Goal: Task Accomplishment & Management: Manage account settings

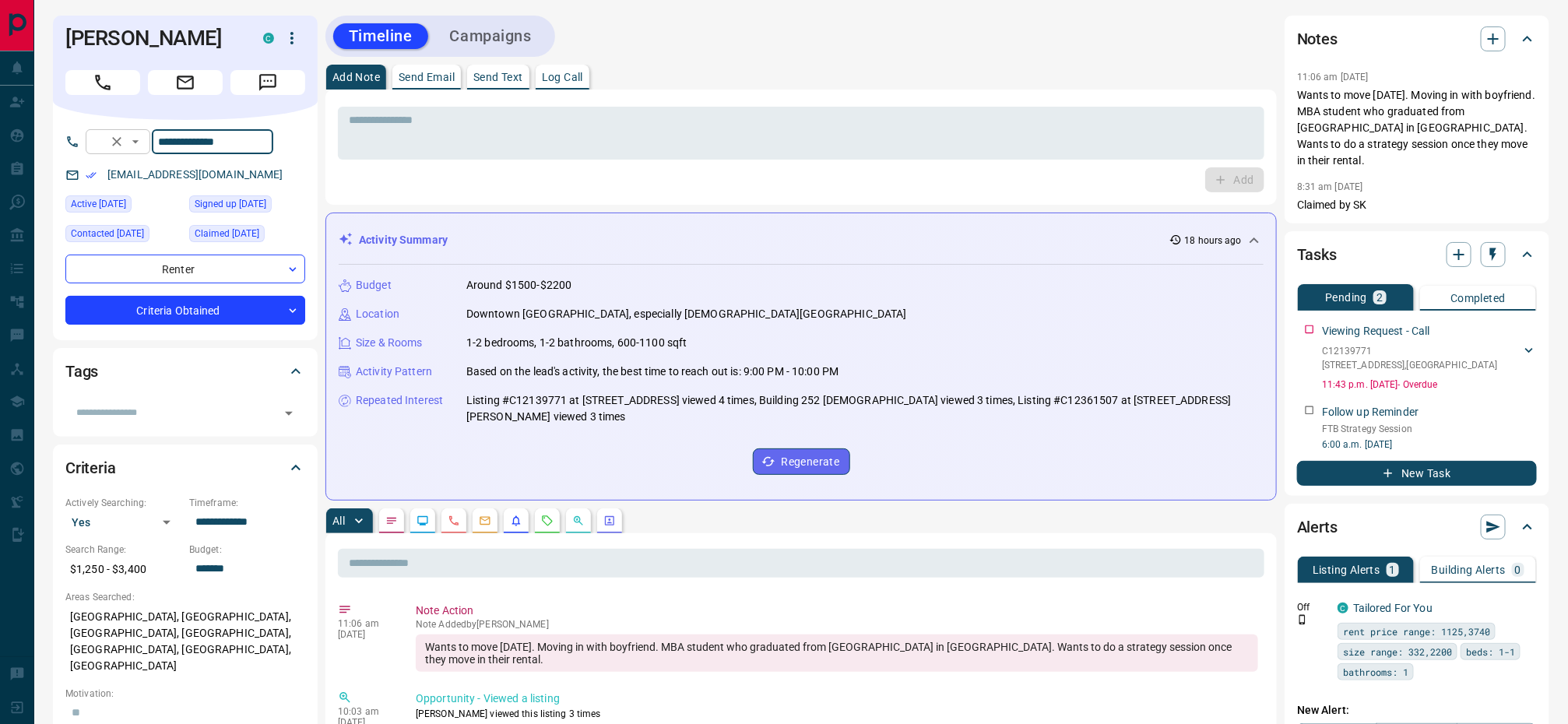
drag, startPoint x: 265, startPoint y: 140, endPoint x: 155, endPoint y: 138, distance: 110.0
click at [155, 138] on div "**********" at bounding box center [180, 142] width 188 height 25
click at [236, 165] on p "[EMAIL_ADDRESS][DOMAIN_NAME]" at bounding box center [195, 175] width 185 height 26
click at [230, 174] on link "[EMAIL_ADDRESS][DOMAIN_NAME]" at bounding box center [195, 174] width 176 height 13
drag, startPoint x: 258, startPoint y: 173, endPoint x: 108, endPoint y: 170, distance: 150.0
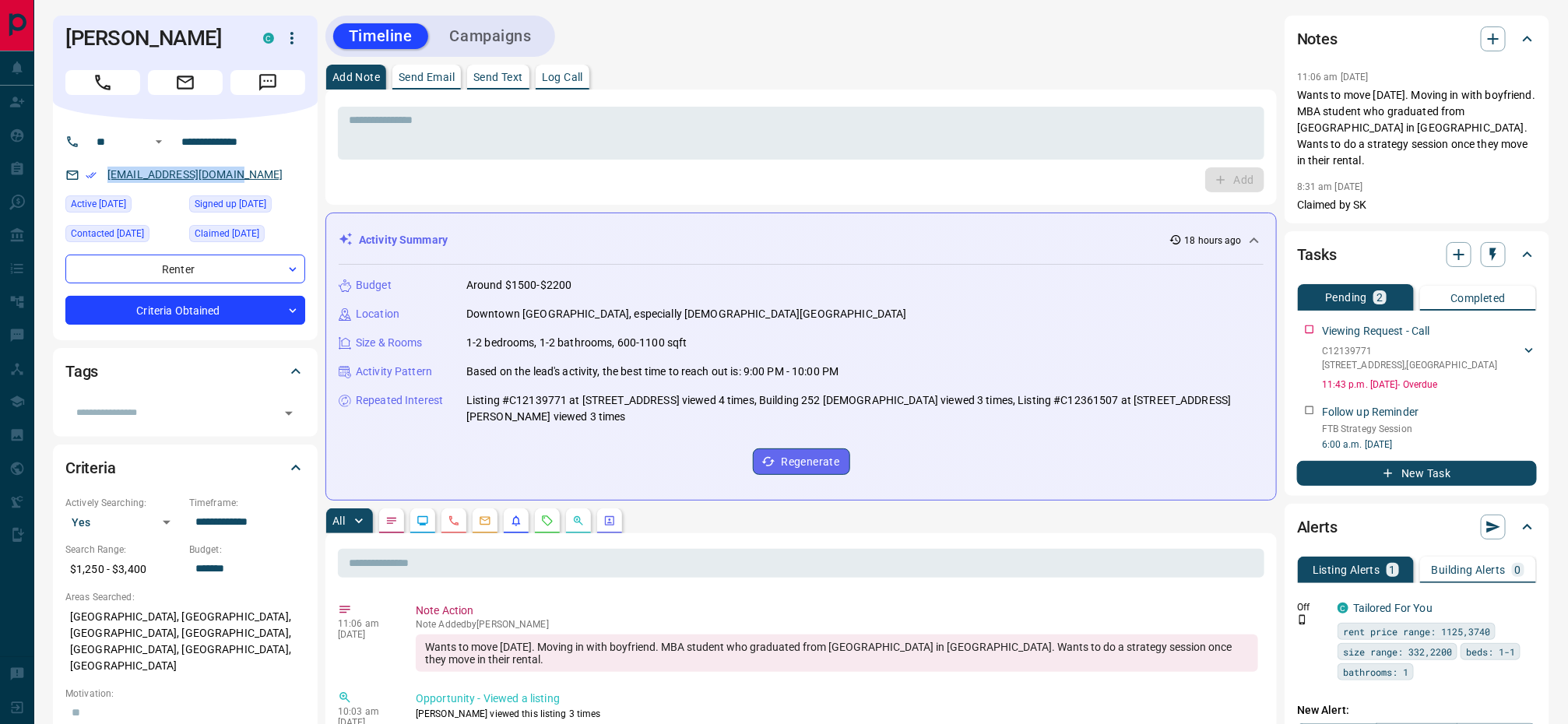
click at [108, 170] on div "[EMAIL_ADDRESS][DOMAIN_NAME]" at bounding box center [185, 175] width 240 height 26
copy link "[EMAIL_ADDRESS][DOMAIN_NAME]"
click at [296, 35] on icon "button" at bounding box center [292, 38] width 18 height 18
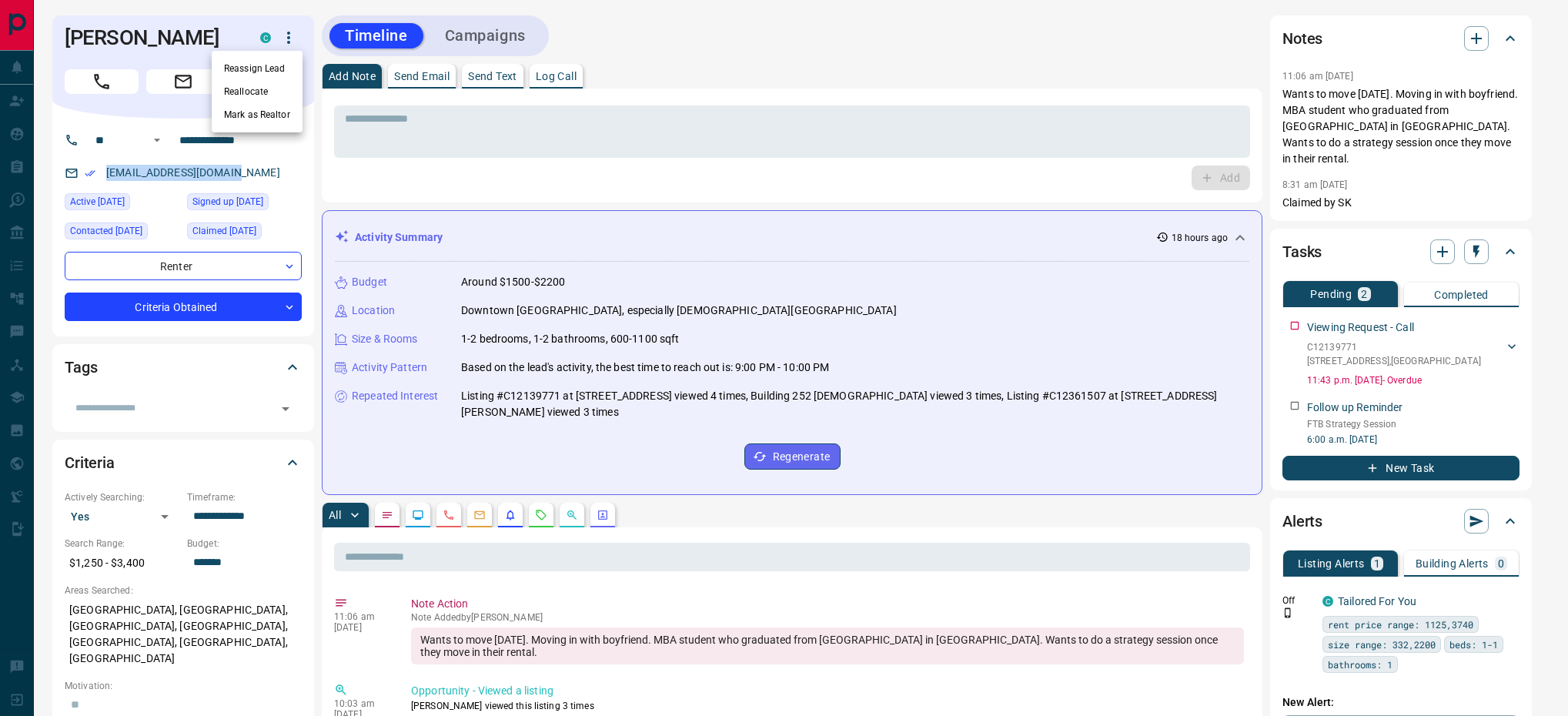
click at [266, 67] on li "Reassign Lead" at bounding box center [257, 69] width 91 height 23
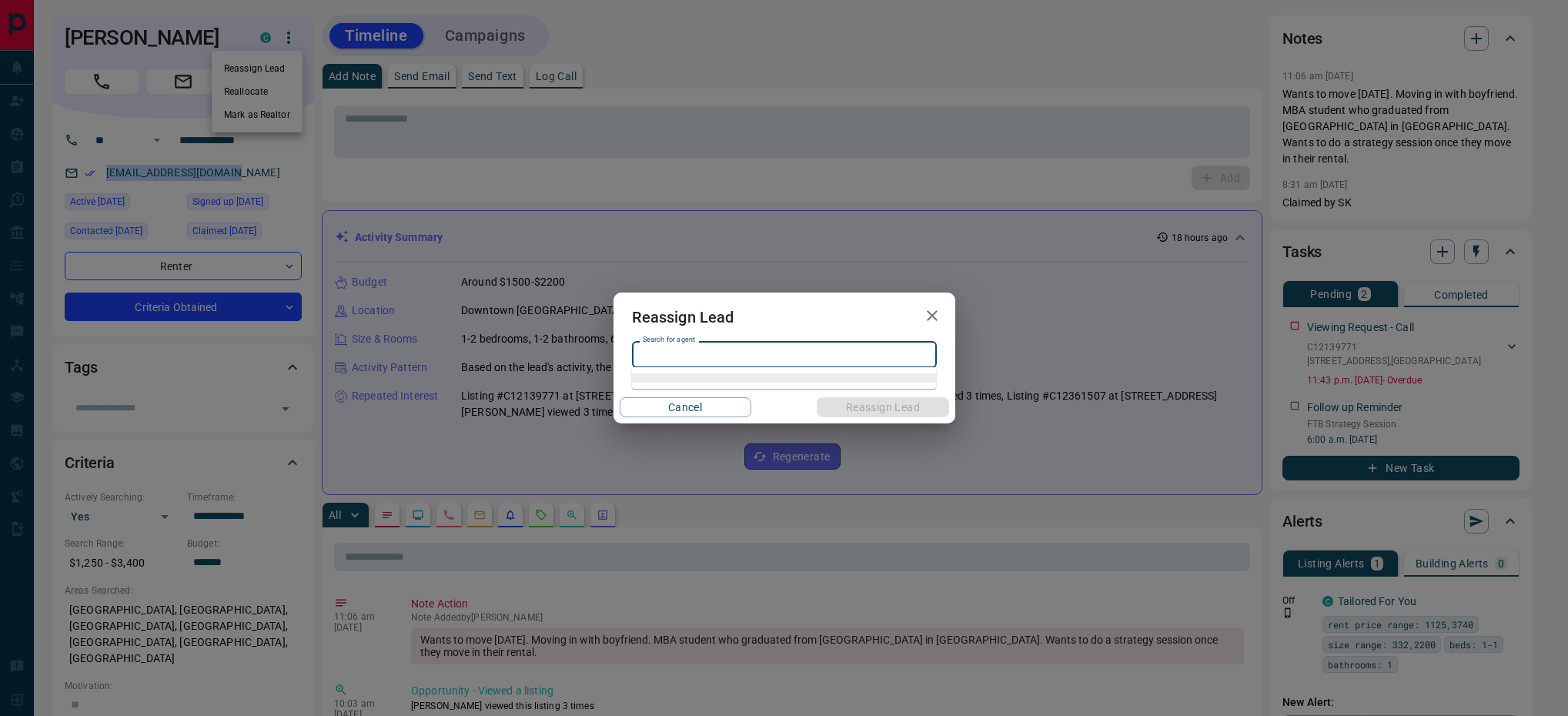
click at [682, 363] on input "Search for agent" at bounding box center [782, 355] width 293 height 17
type input "*"
click at [706, 386] on li "[PERSON_NAME]" at bounding box center [784, 385] width 305 height 23
type input "**********"
click at [852, 401] on button "Reassign Lead" at bounding box center [882, 407] width 131 height 20
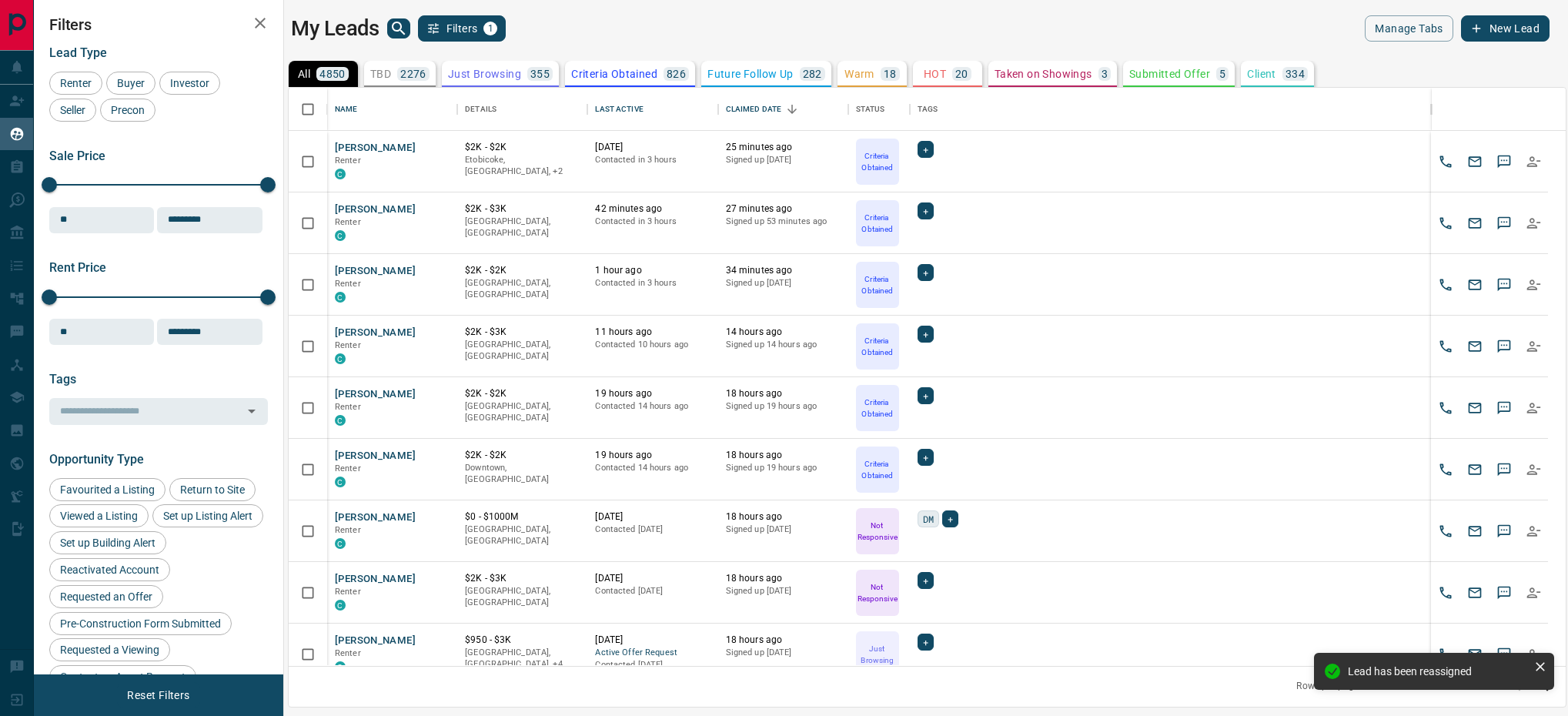
scroll to position [18, 18]
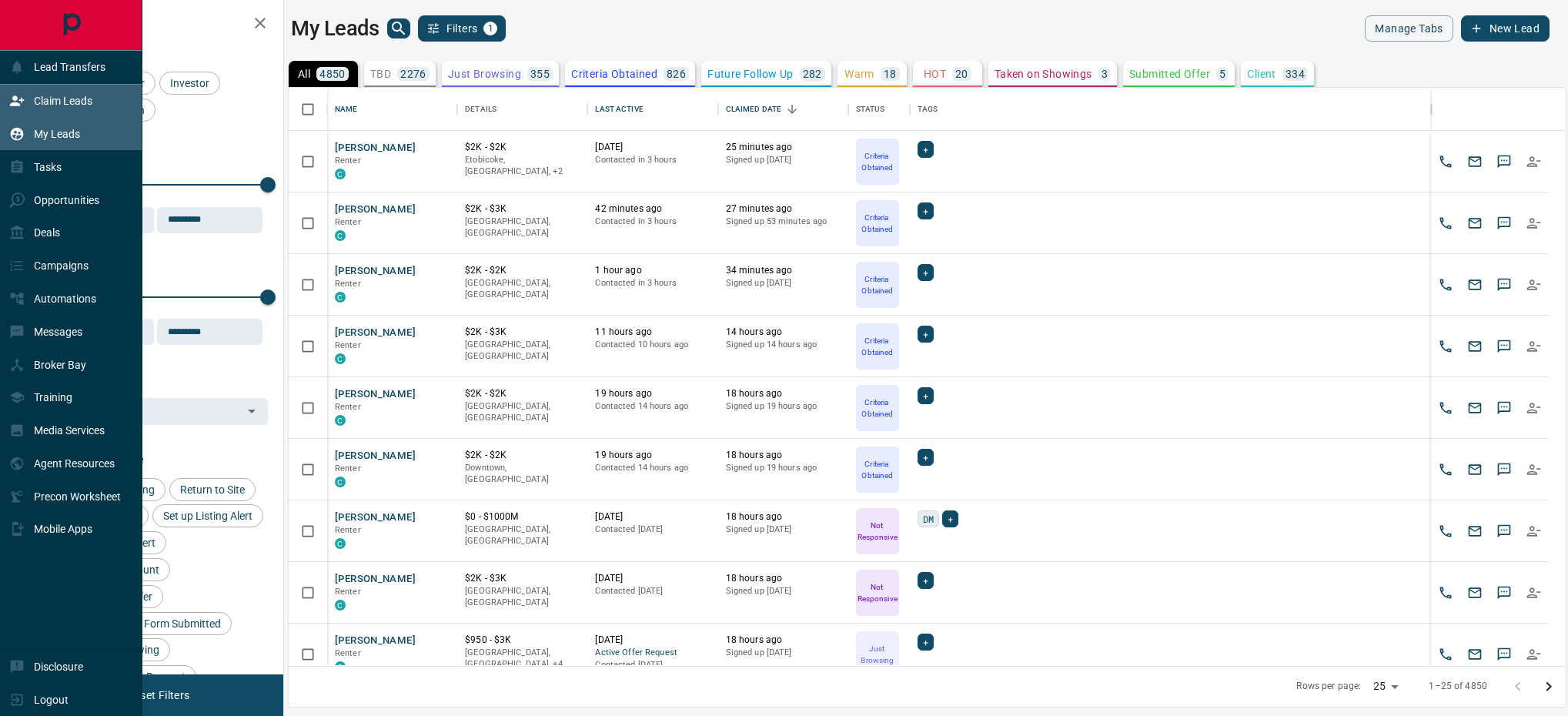
click at [40, 113] on div "Claim Leads" at bounding box center [50, 101] width 83 height 26
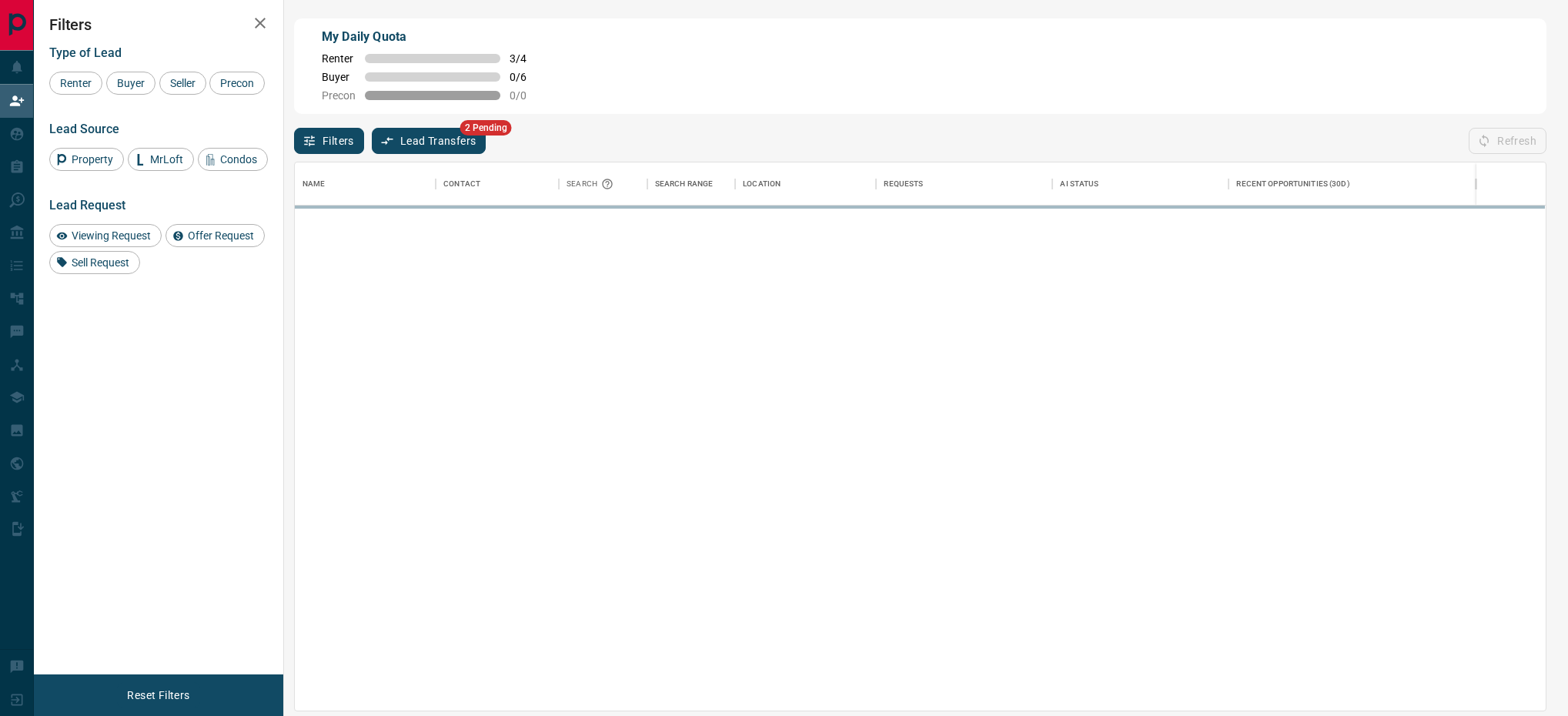
scroll to position [530, 1231]
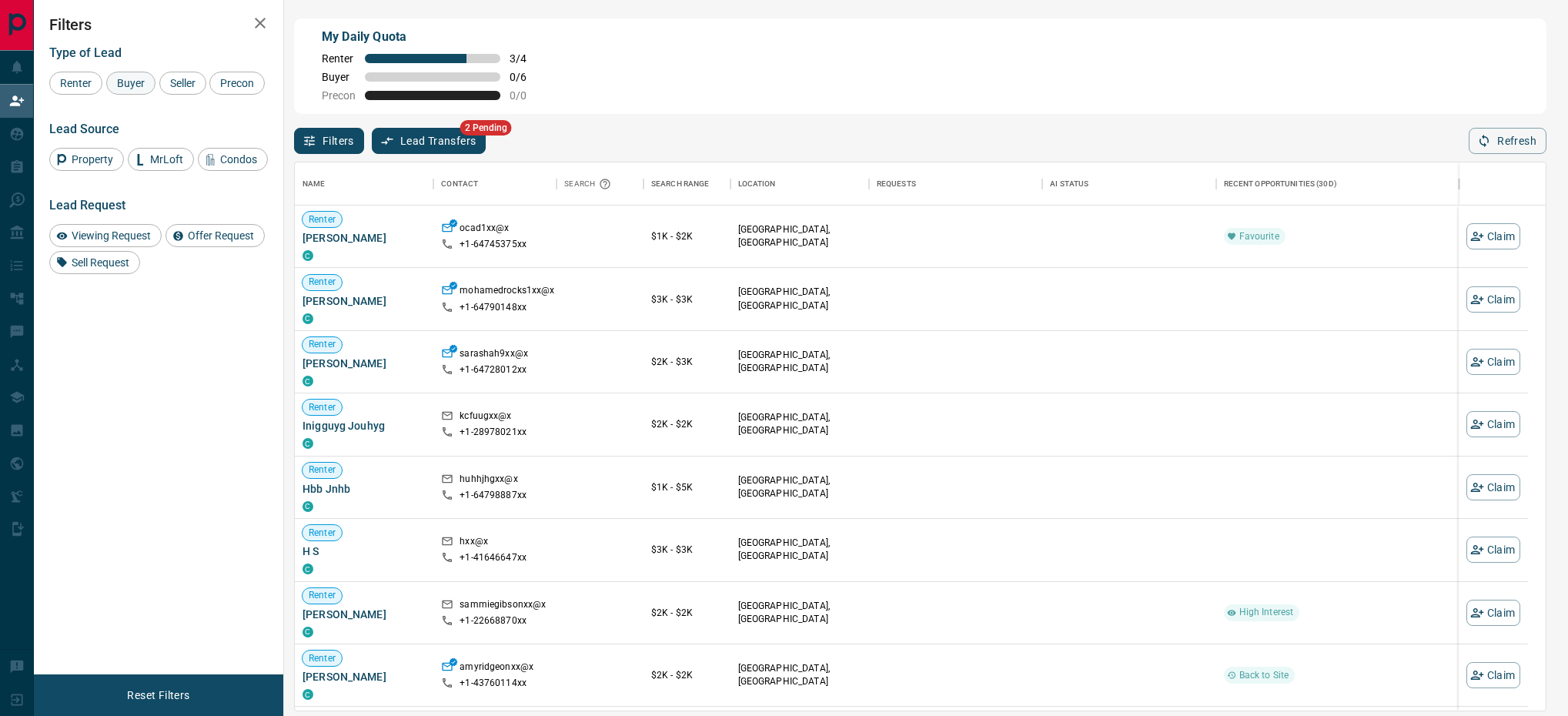
click at [120, 78] on span "Buyer" at bounding box center [130, 83] width 39 height 12
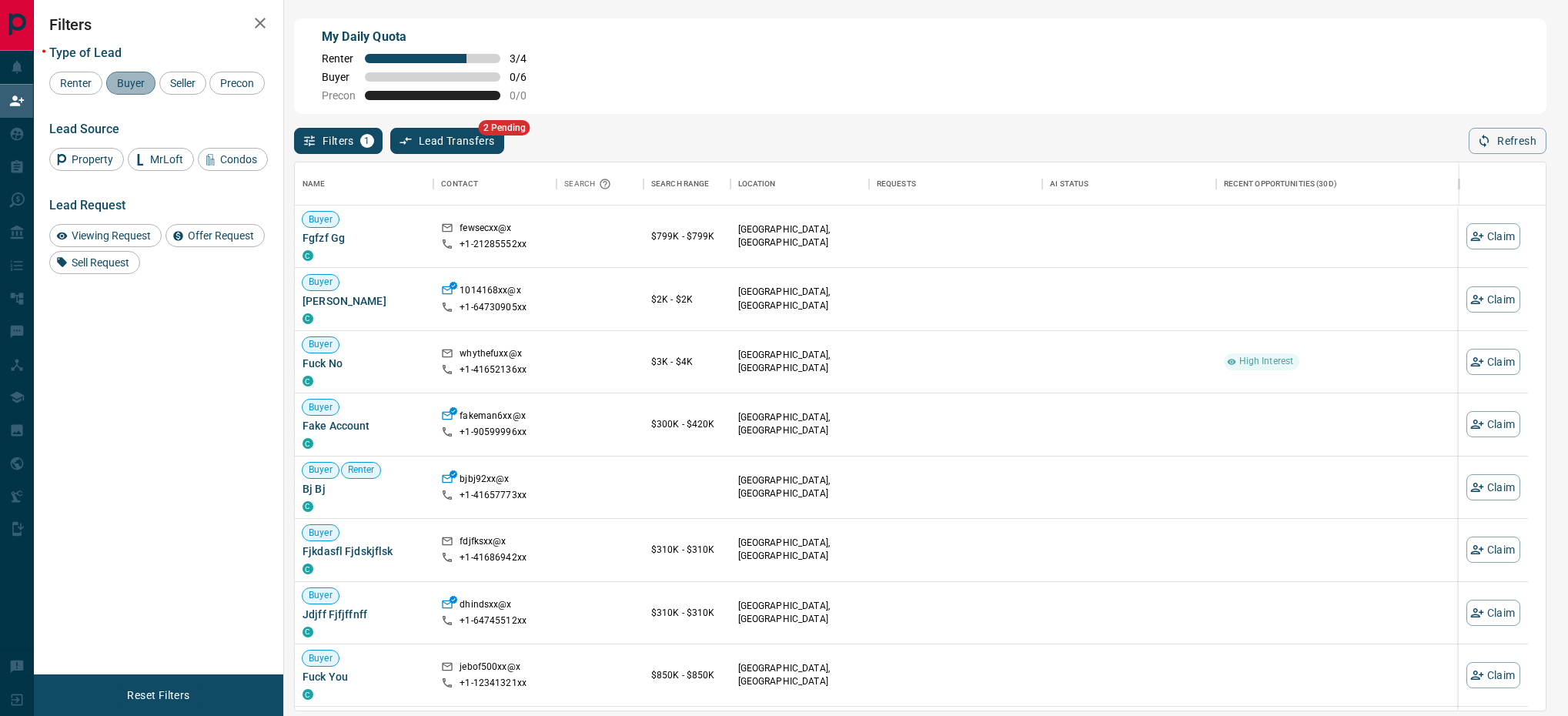
click at [123, 84] on span "Buyer" at bounding box center [130, 83] width 39 height 12
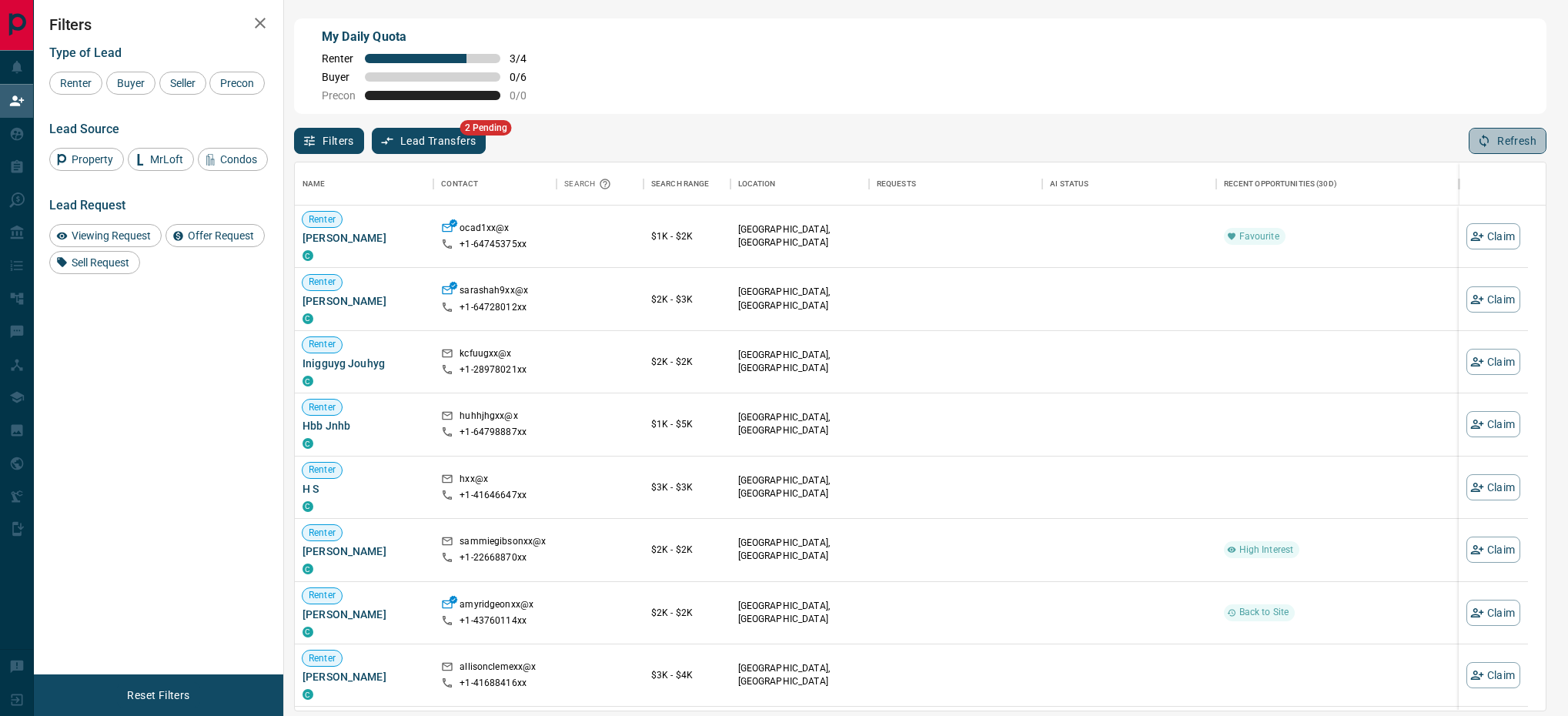
click at [1518, 139] on button "Refresh" at bounding box center [1508, 141] width 78 height 26
